Goal: Find specific page/section

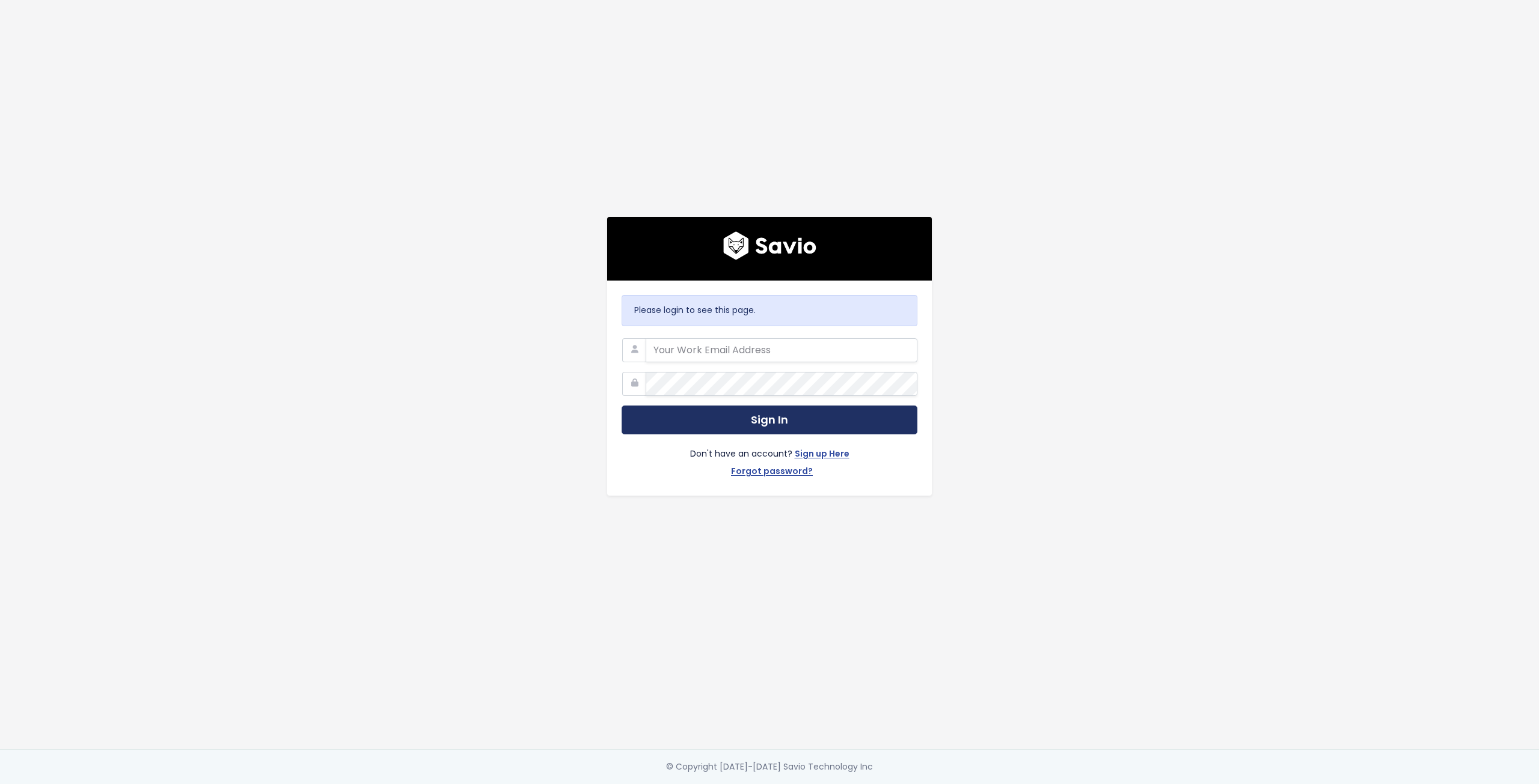
type input "[PERSON_NAME][EMAIL_ADDRESS][PERSON_NAME][DOMAIN_NAME]"
click at [713, 422] on button "Sign In" at bounding box center [770, 420] width 296 height 30
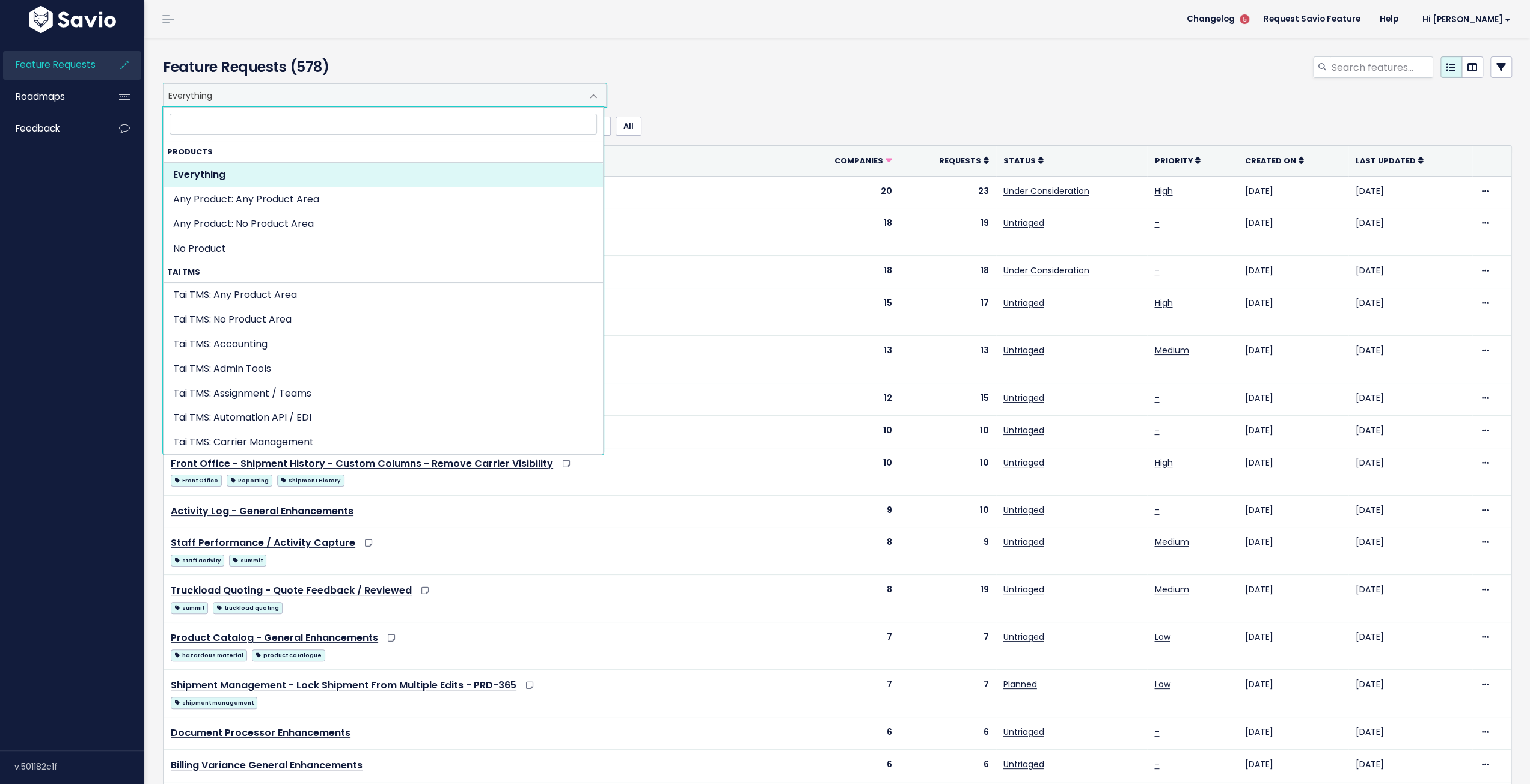
click at [215, 97] on span "Everything" at bounding box center [372, 94] width 418 height 23
click at [1369, 67] on input "search" at bounding box center [1382, 68] width 103 height 22
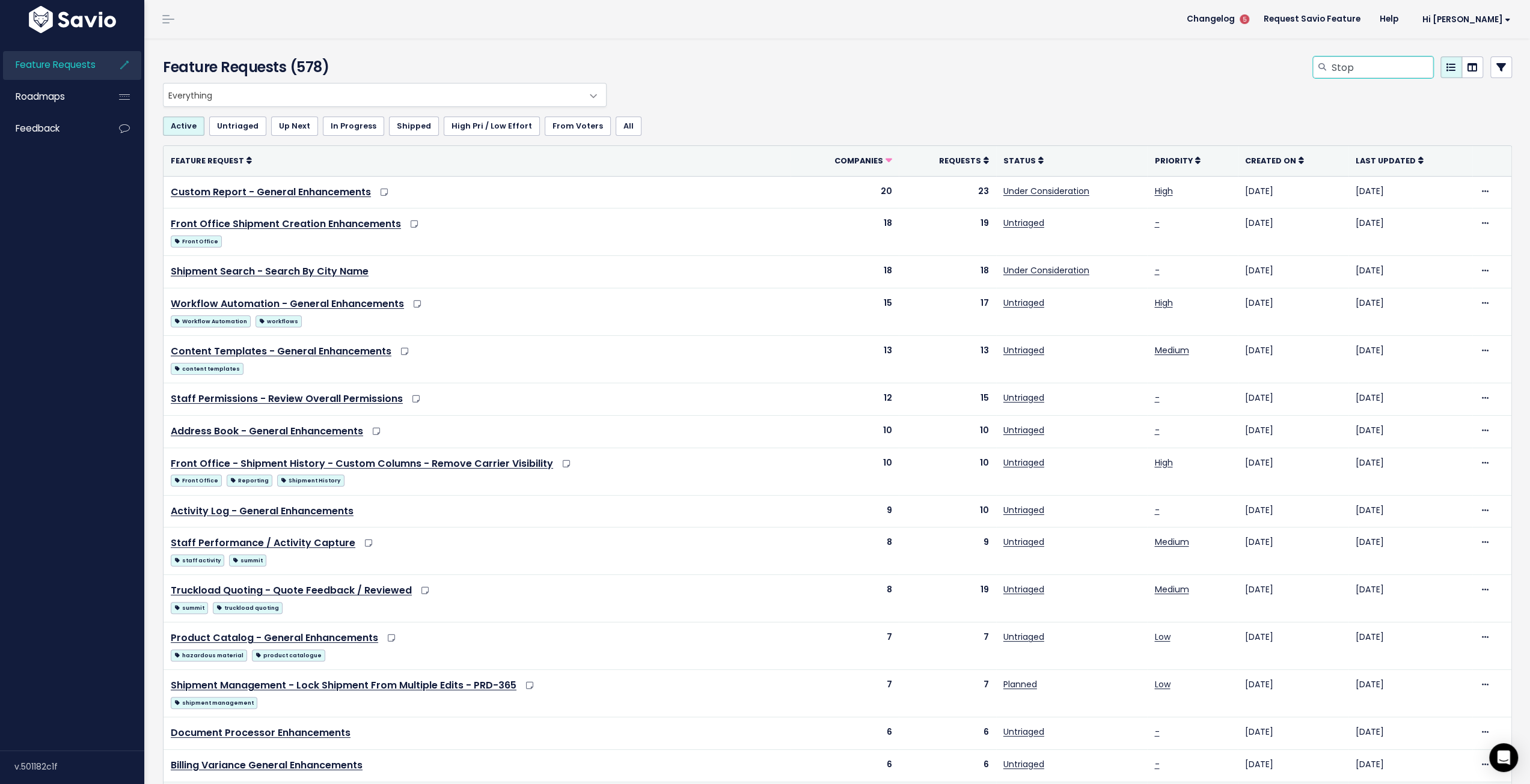
type input "Stop"
